Goal: Transaction & Acquisition: Purchase product/service

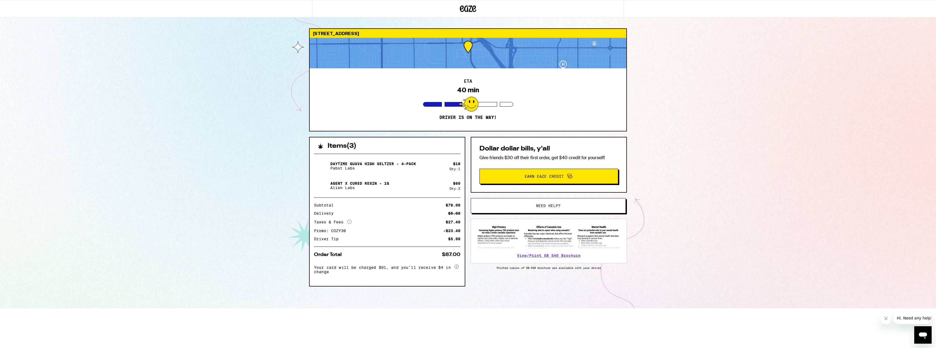
click at [531, 205] on span "Need help?" at bounding box center [548, 206] width 118 height 4
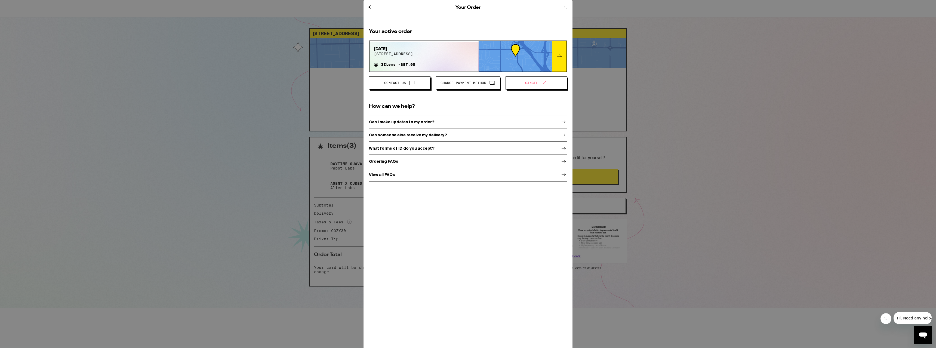
click at [522, 118] on div "Can I make updates to my order?" at bounding box center [468, 122] width 198 height 14
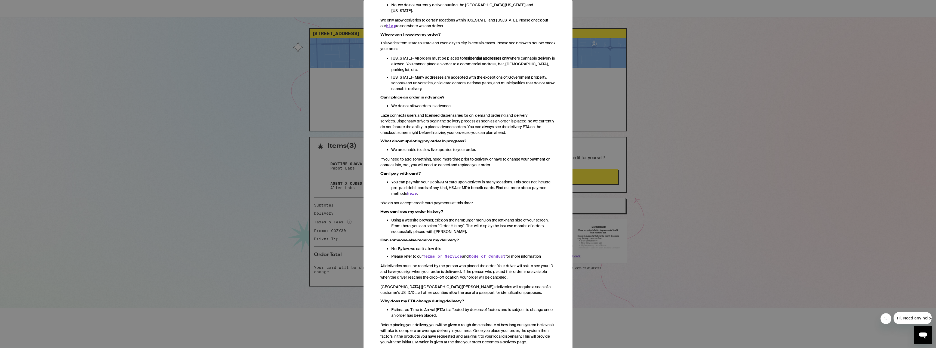
scroll to position [181, 0]
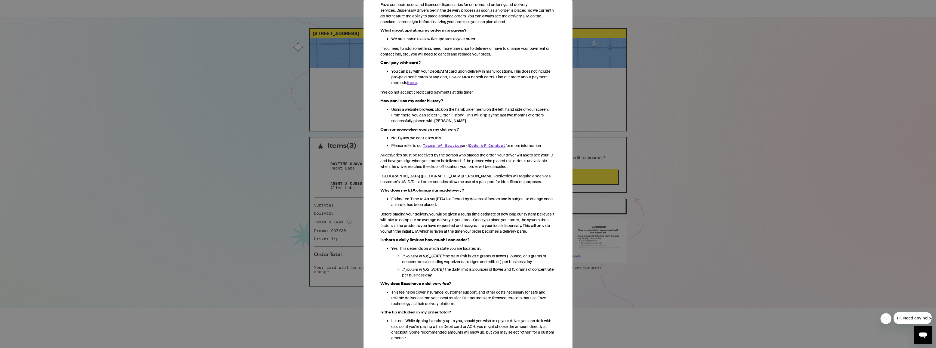
click at [753, 172] on div "Your Order Ordering FAQs We heard from you. You've got questions, and we've got…" at bounding box center [468, 174] width 936 height 348
click at [303, 129] on div "Your Order Ordering FAQs We heard from you. You've got questions, and we've got…" at bounding box center [468, 174] width 936 height 348
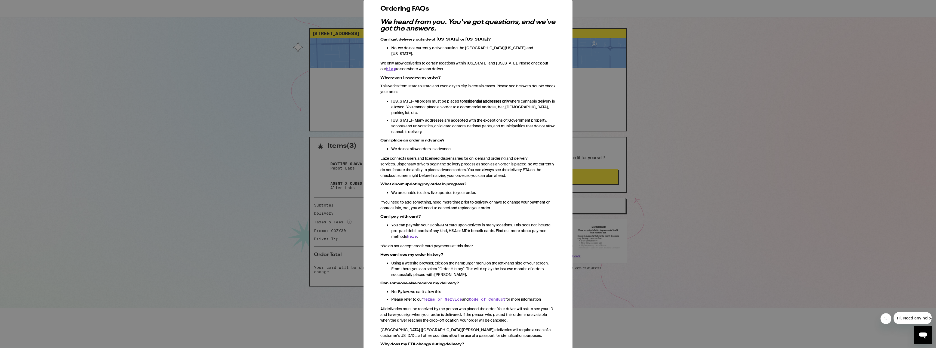
scroll to position [0, 0]
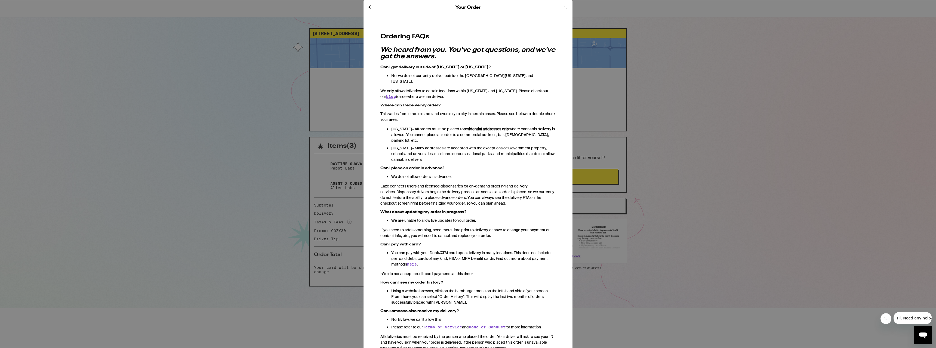
click at [562, 6] on icon at bounding box center [565, 7] width 7 height 7
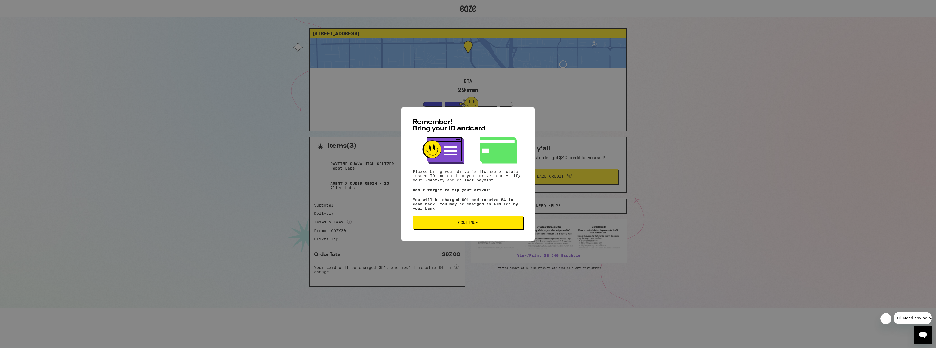
click at [469, 85] on div "Remember! Bring your ID and card Please bring your driver's license or state is…" at bounding box center [468, 174] width 936 height 348
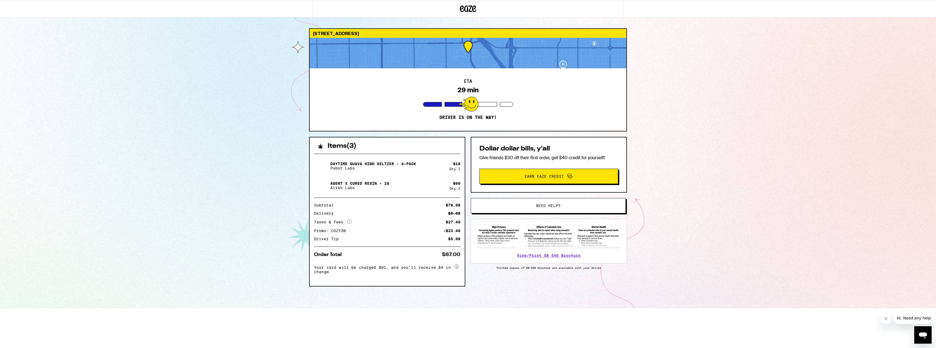
click at [479, 98] on div "ETA 29 min Driver is on the way!" at bounding box center [468, 99] width 317 height 63
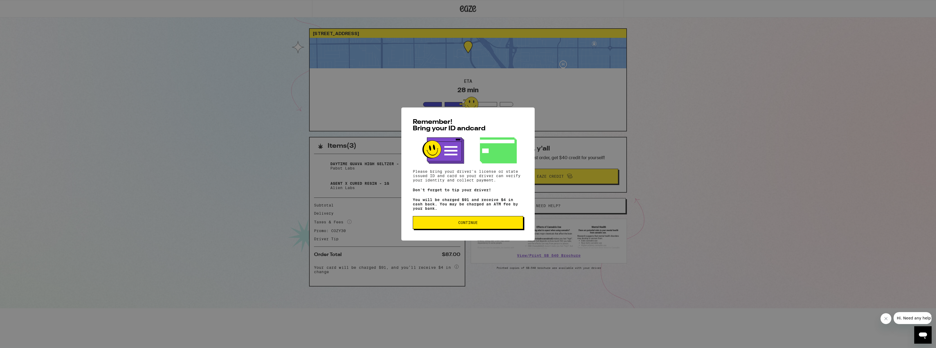
click at [200, 23] on div "Remember! Bring your ID and card Please bring your driver's license or state is…" at bounding box center [468, 174] width 936 height 348
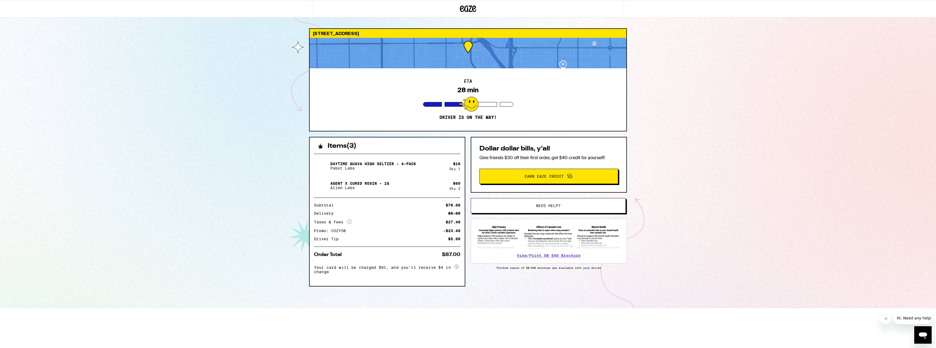
click at [549, 211] on button "Need help?" at bounding box center [548, 205] width 155 height 15
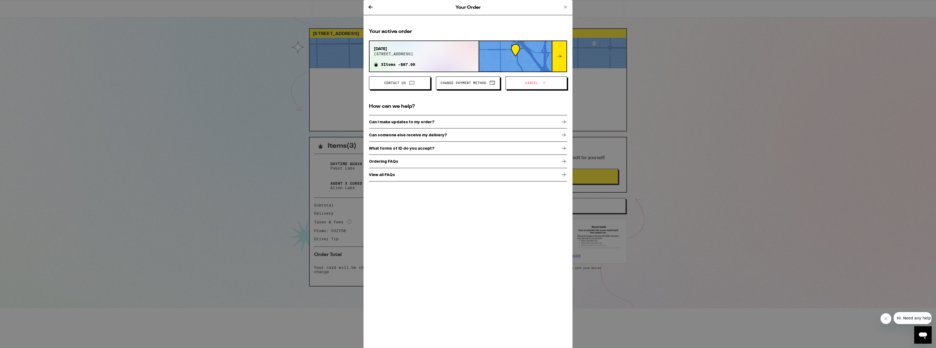
click at [531, 85] on span "Cancel" at bounding box center [531, 82] width 13 height 3
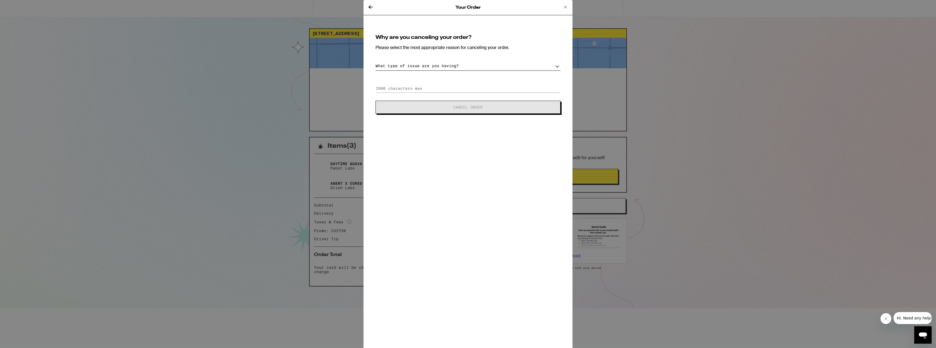
click at [492, 67] on select "What type of issue are you having? Order taking too long Order arriving too soo…" at bounding box center [467, 66] width 185 height 10
select select "long-eta"
click at [375, 61] on select "What type of issue are you having? Order taking too long Order arriving too soo…" at bounding box center [467, 66] width 185 height 10
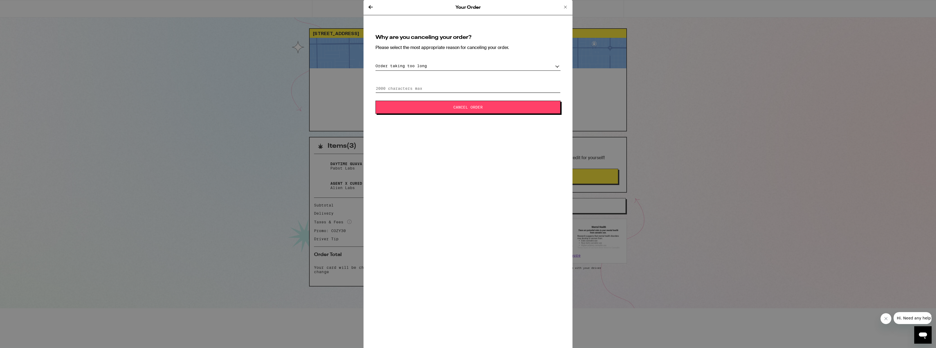
click at [428, 88] on input at bounding box center [467, 88] width 185 height 8
click at [475, 111] on button "Cancel Order" at bounding box center [467, 107] width 185 height 13
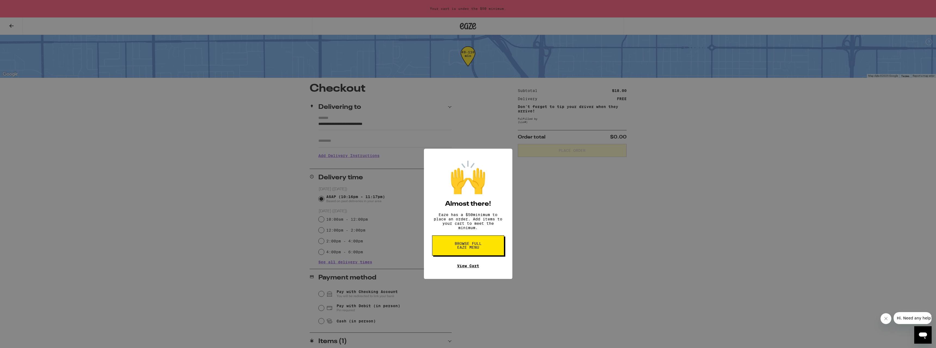
click at [475, 228] on link "View Cart" at bounding box center [468, 226] width 22 height 4
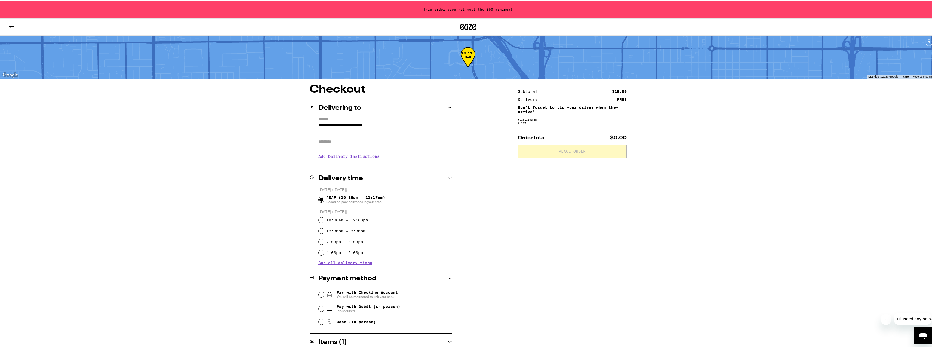
click at [465, 25] on icon at bounding box center [468, 26] width 8 height 7
